Goal: Task Accomplishment & Management: Manage account settings

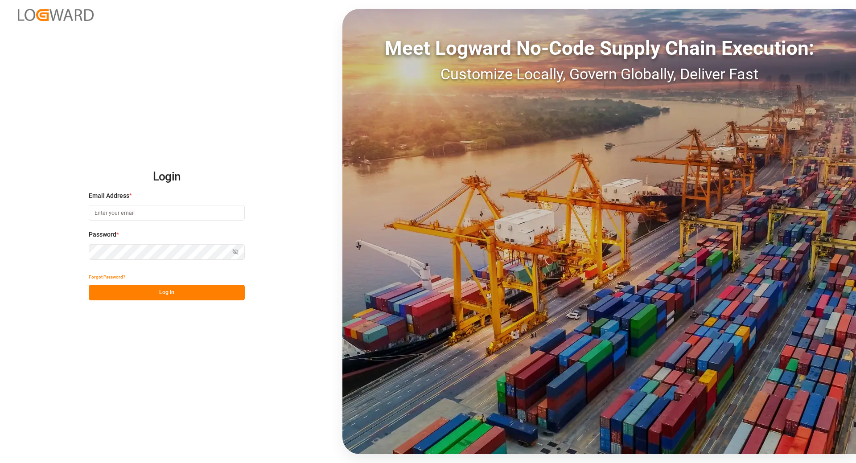
type input "[EMAIL_ADDRESS][DOMAIN_NAME]"
click at [158, 297] on button "Log In" at bounding box center [167, 293] width 156 height 16
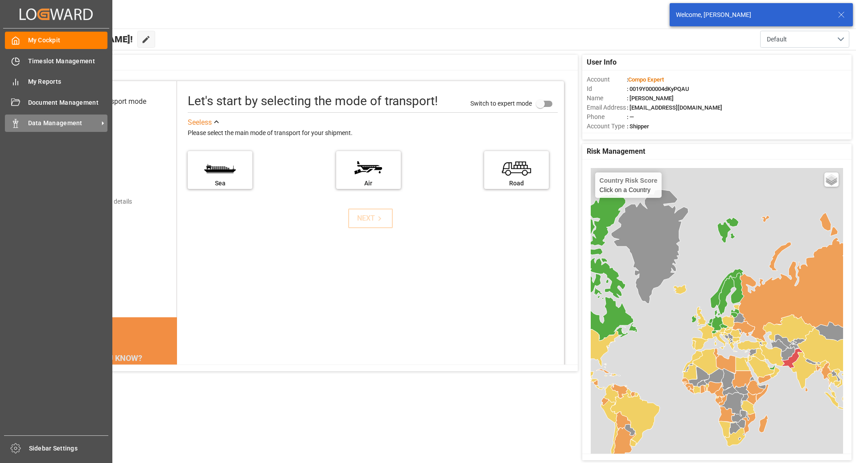
click at [20, 127] on icon at bounding box center [15, 123] width 9 height 9
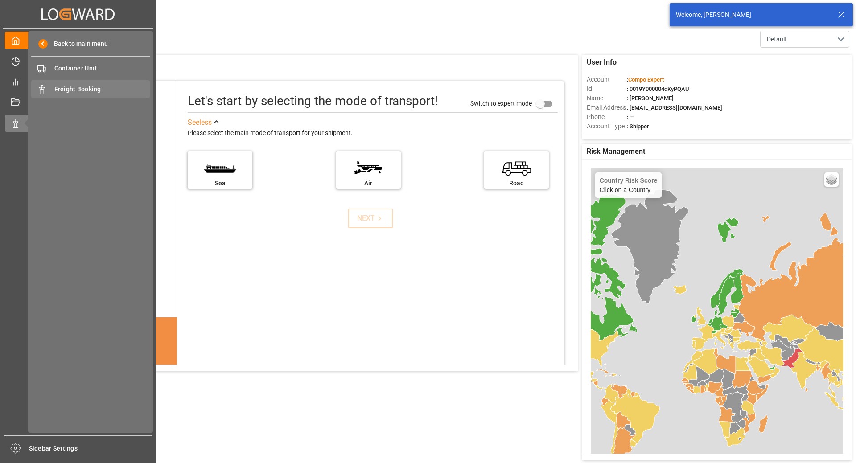
click at [99, 85] on span "Freight Booking" at bounding box center [102, 89] width 96 height 9
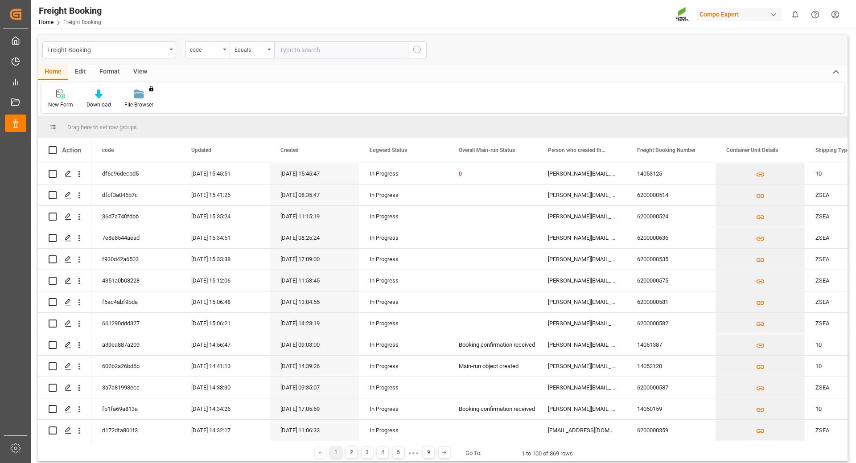
click at [223, 51] on div "code" at bounding box center [207, 49] width 45 height 17
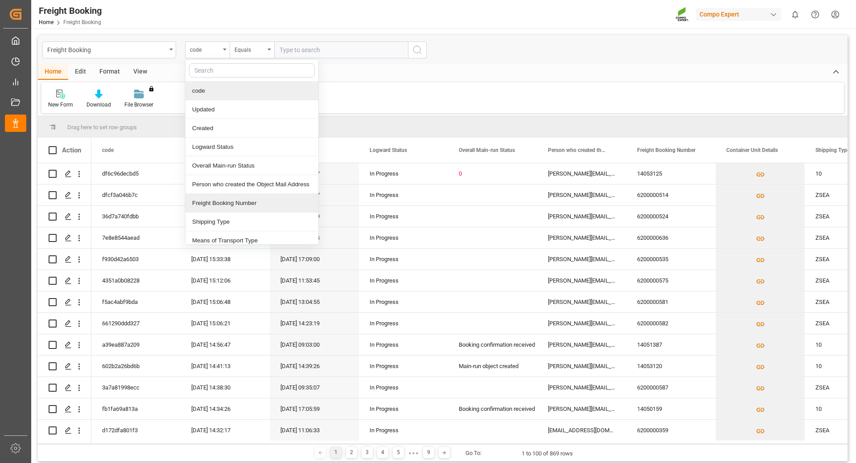
click at [235, 204] on div "Freight Booking Number" at bounding box center [251, 203] width 133 height 19
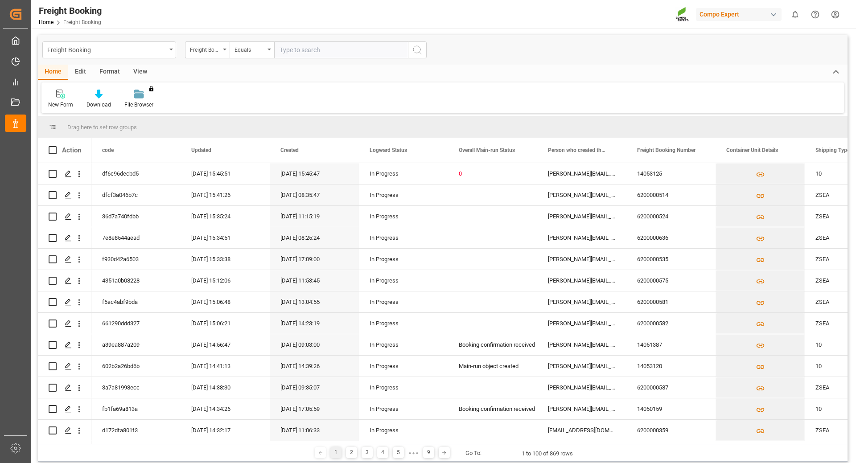
click at [341, 48] on input "text" at bounding box center [341, 49] width 134 height 17
paste input "6200000524"
type input "6200000524"
click at [417, 49] on icon "search button" at bounding box center [417, 50] width 11 height 11
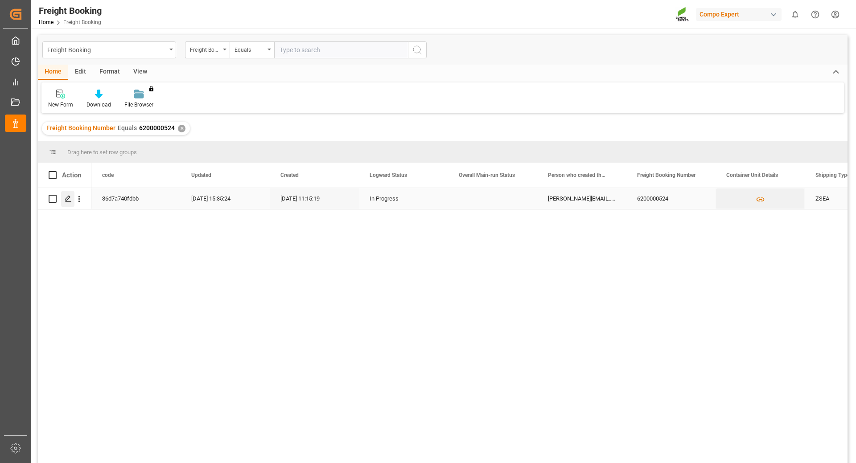
click at [68, 196] on icon "Press SPACE to select this row." at bounding box center [68, 198] width 7 height 7
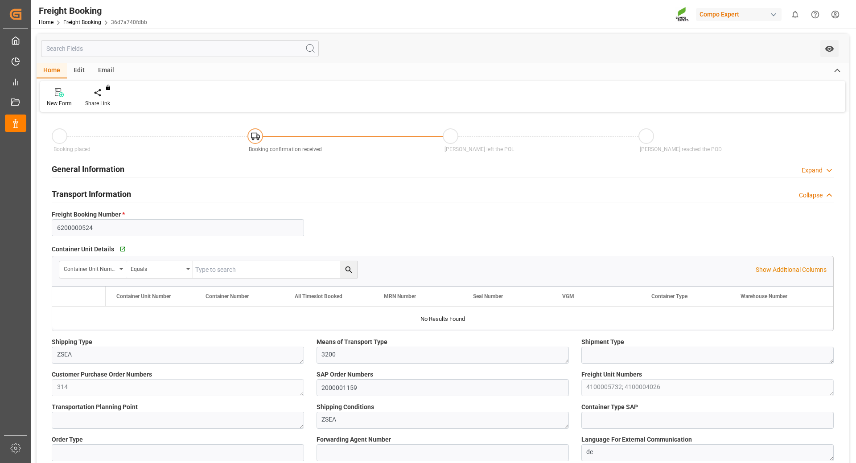
type input "Maersk"
type input "Maersk Line AS"
type input "9355343"
type input "BEANR"
type input "COCTG"
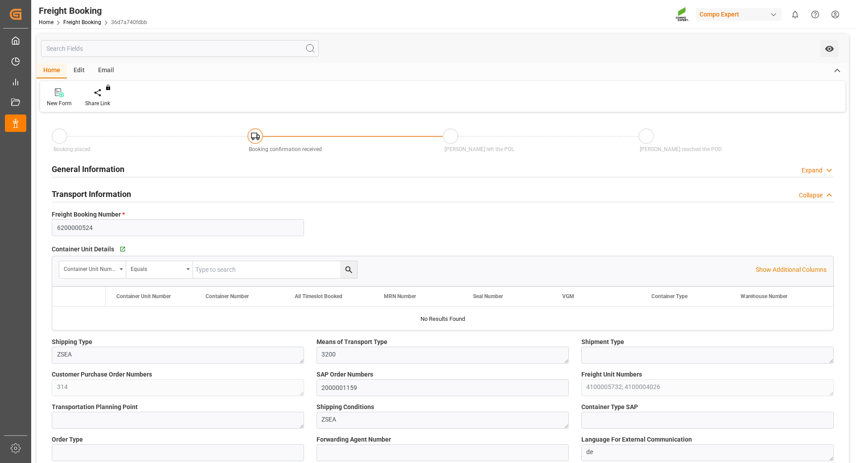
type input "0"
type input "33284"
type input "[DATE] 01:00"
type input "[DATE] 08:00"
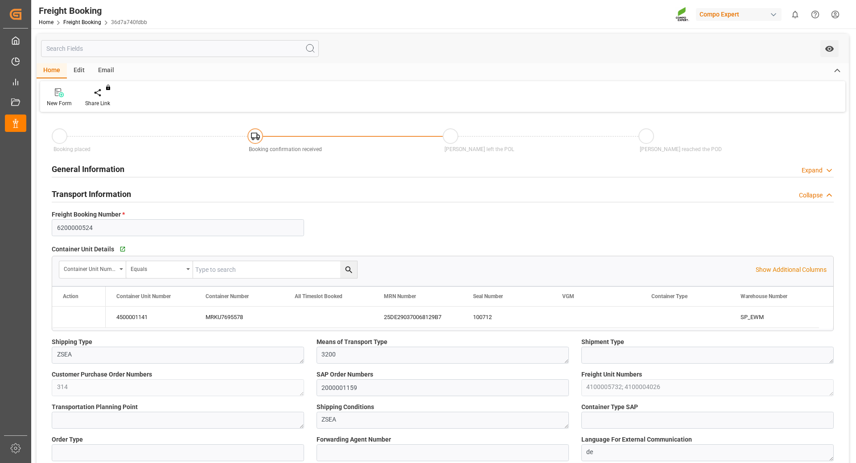
type input "[DATE] 11:15"
type input "[DATE] 10:23"
type input "[DATE] 13:48"
drag, startPoint x: 223, startPoint y: 315, endPoint x: 853, endPoint y: 159, distance: 648.2
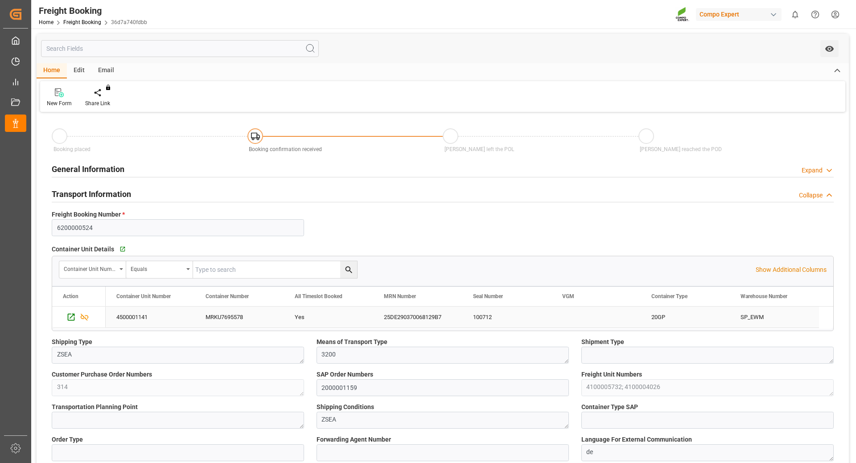
click at [223, 315] on div "MRKU7695578" at bounding box center [239, 317] width 89 height 21
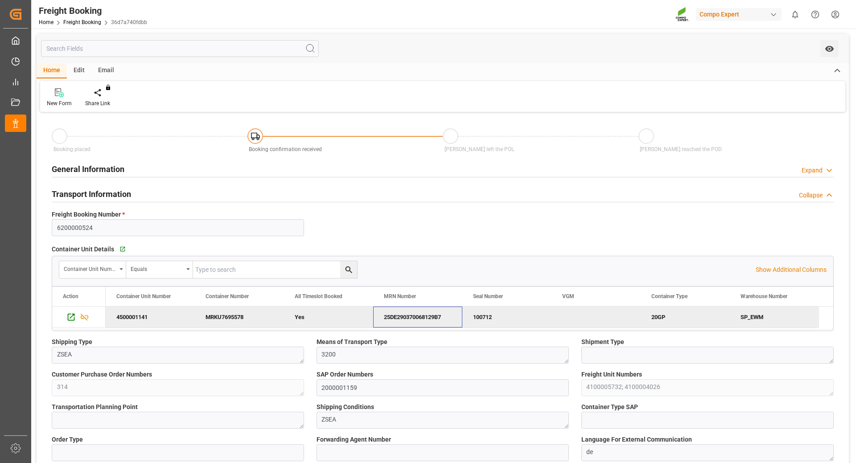
click at [431, 316] on div "25DE290370068129B7" at bounding box center [417, 317] width 89 height 21
click at [837, 13] on html "Created by potrace 1.15, written by [PERSON_NAME] [DATE]-[DATE] Created by potr…" at bounding box center [428, 231] width 856 height 463
click at [676, 131] on span "Logout" at bounding box center [680, 132] width 24 height 8
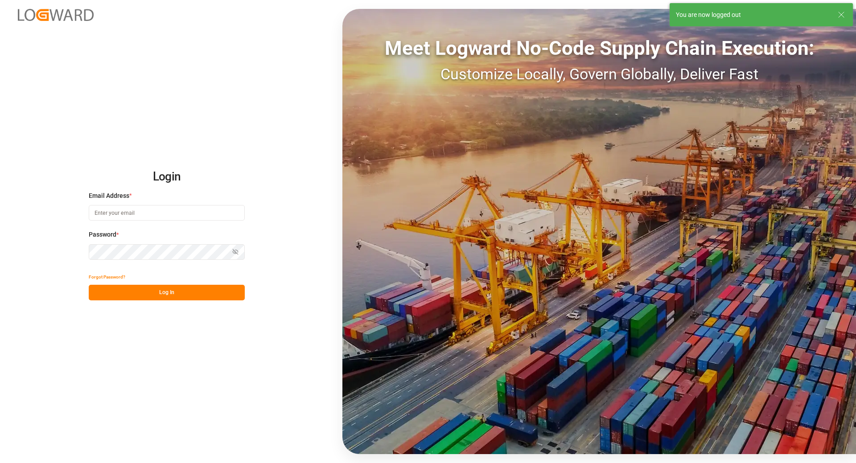
type input "[EMAIL_ADDRESS][DOMAIN_NAME]"
